Goal: Feedback & Contribution: Submit feedback/report problem

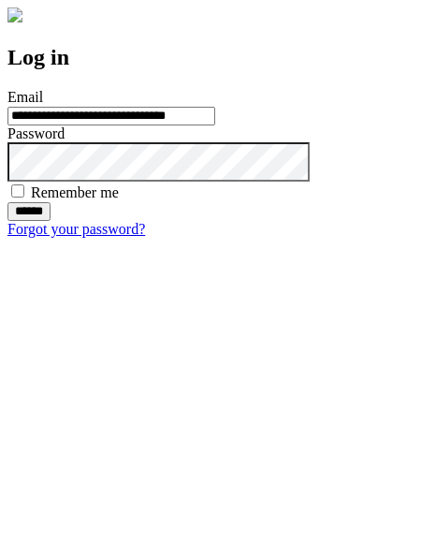
type input "**********"
click at [51, 221] on input "******" at bounding box center [28, 211] width 43 height 19
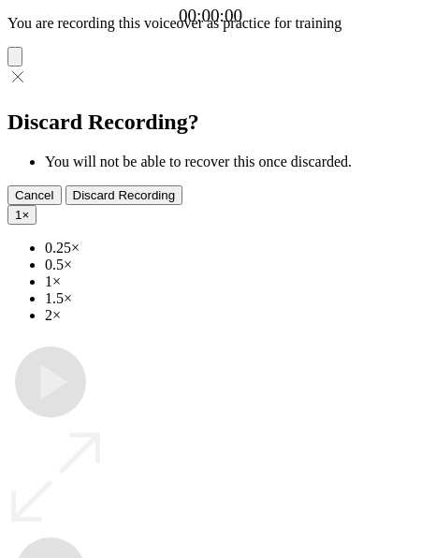
type input "**********"
